Goal: Transaction & Acquisition: Purchase product/service

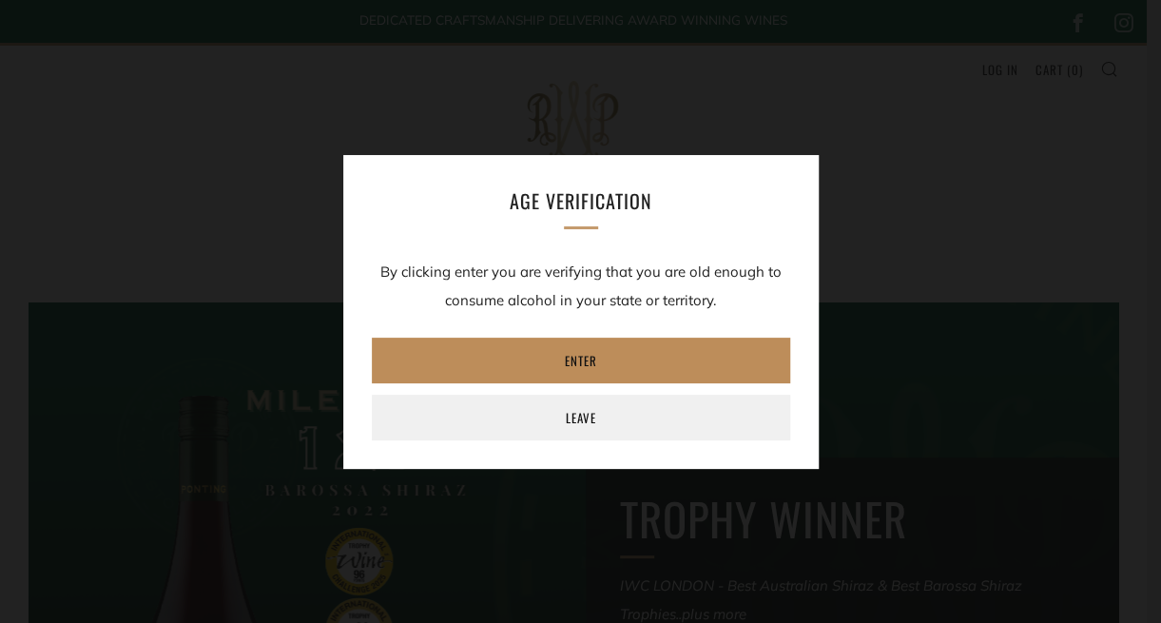
click at [530, 356] on link "Enter" at bounding box center [581, 361] width 418 height 46
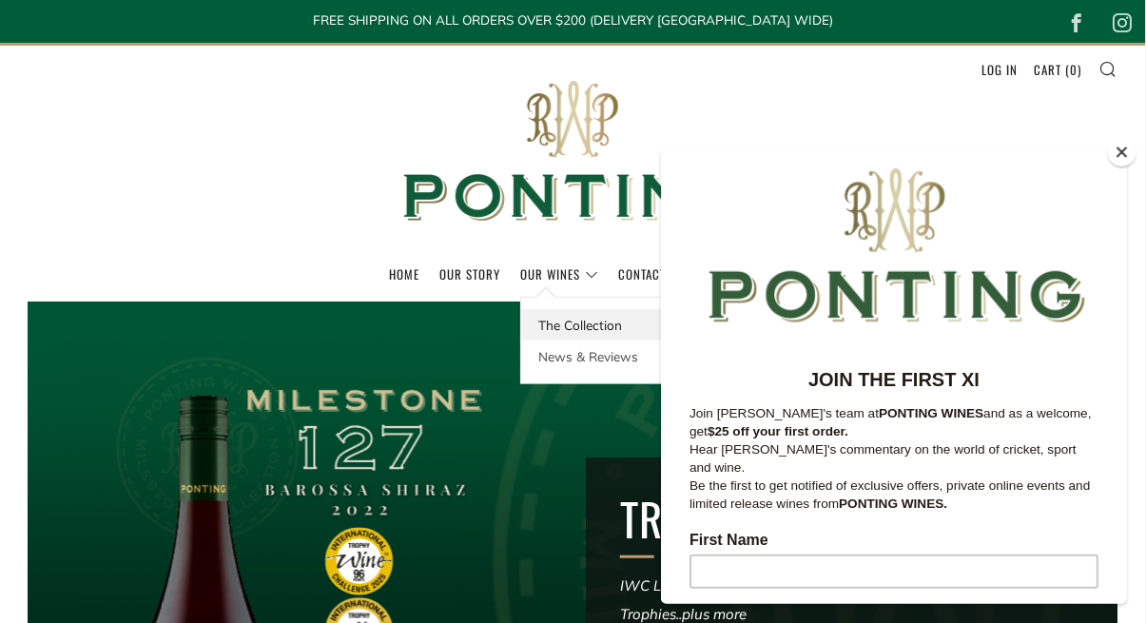
click at [570, 327] on link "The Collection" at bounding box center [605, 324] width 169 height 31
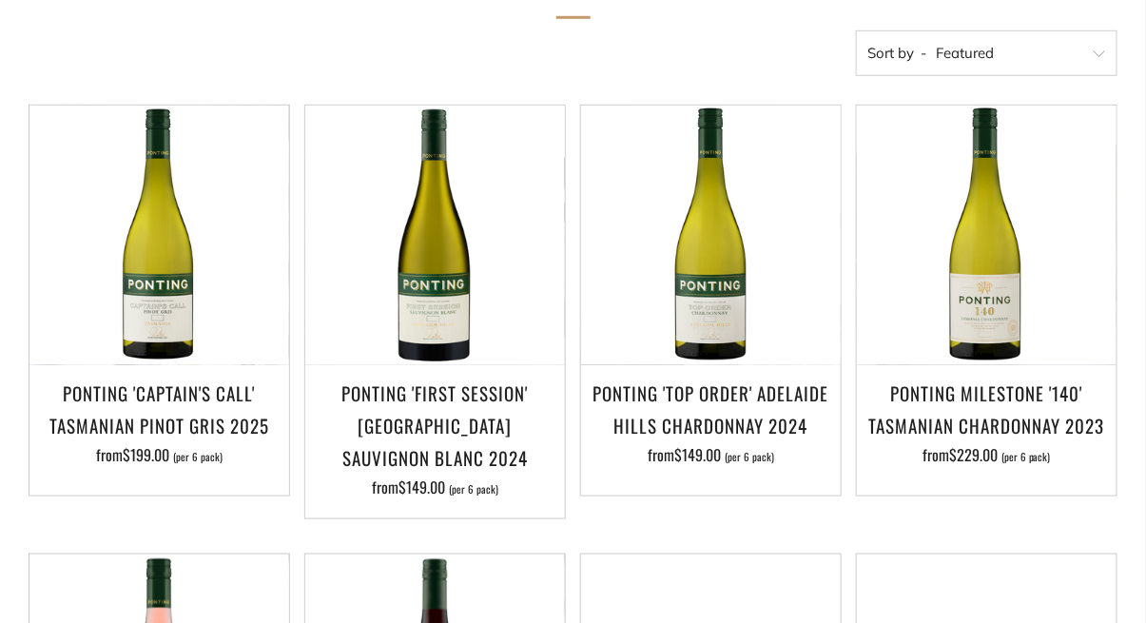
scroll to position [369, 0]
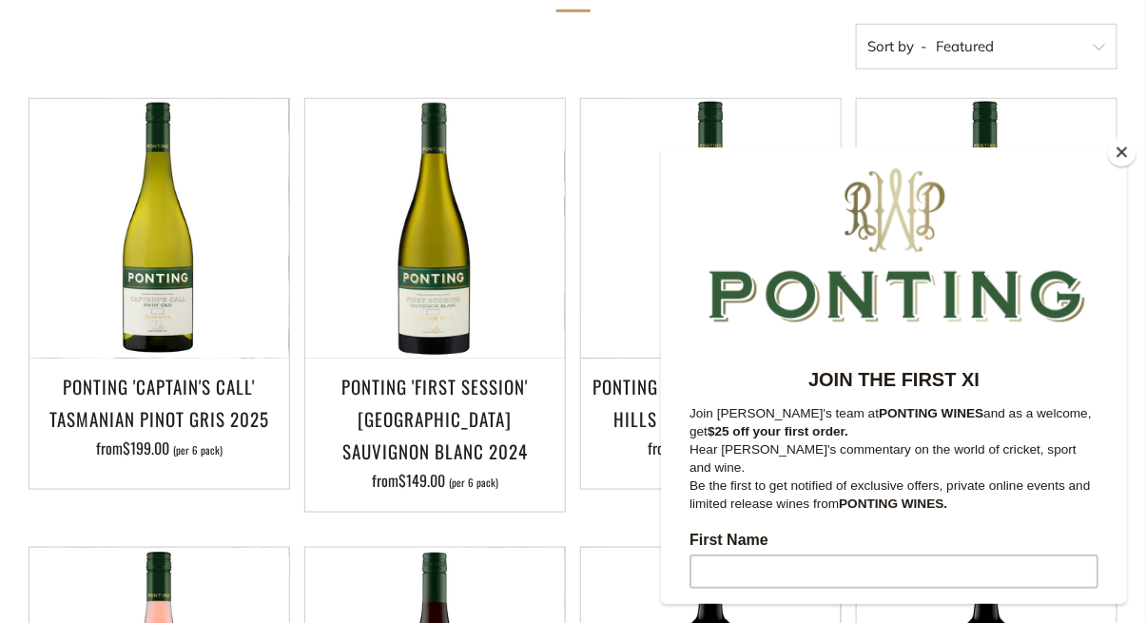
click at [1129, 151] on button "Close" at bounding box center [1122, 152] width 29 height 29
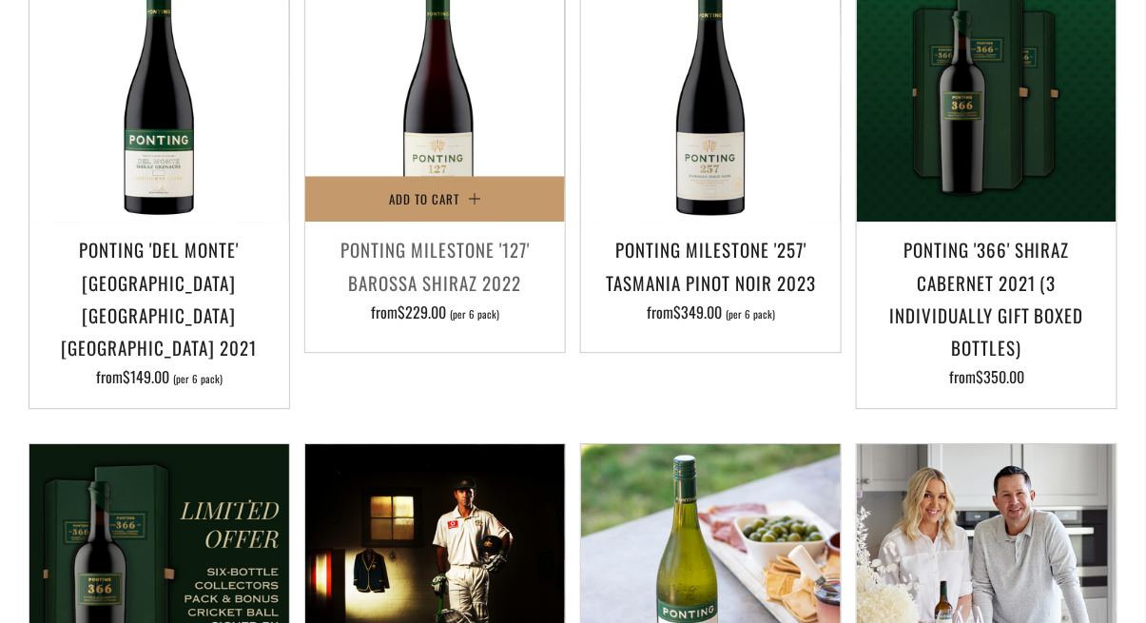
scroll to position [1387, 0]
